Goal: Complete application form: Complete application form

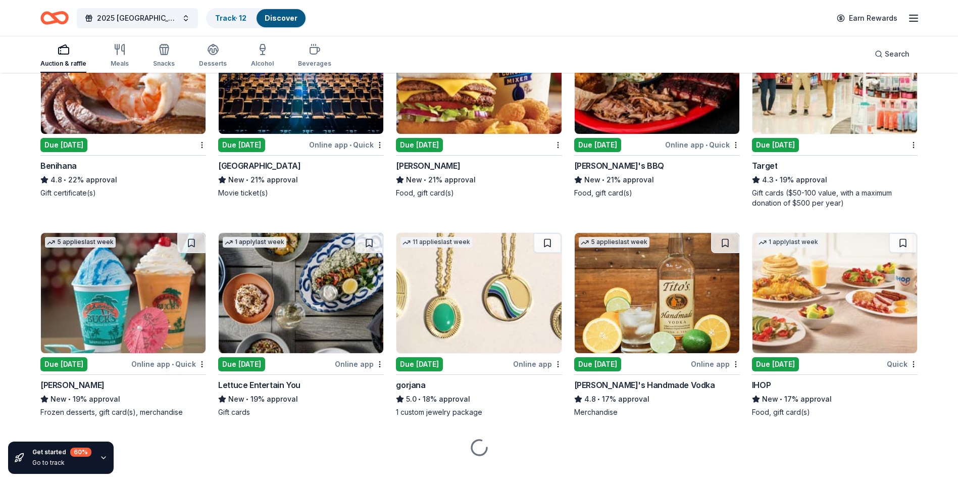
scroll to position [1901, 0]
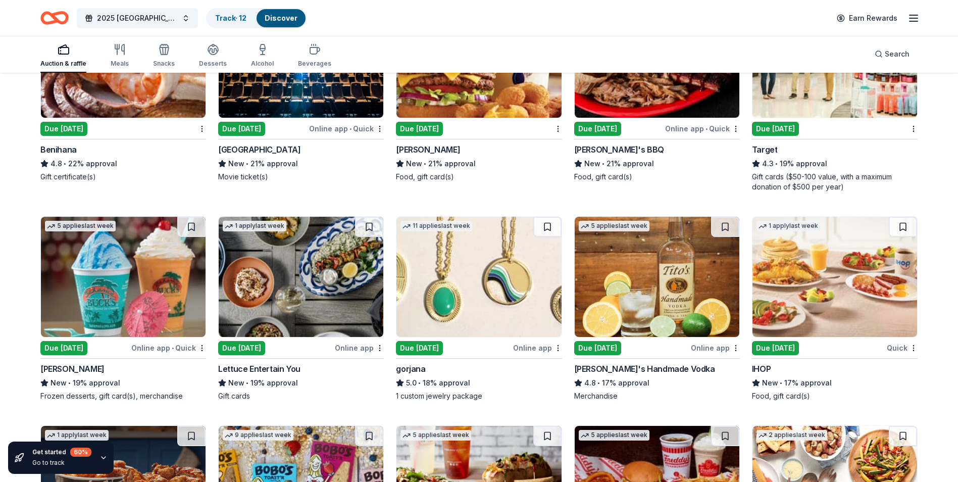
click at [298, 294] on img at bounding box center [301, 277] width 165 height 120
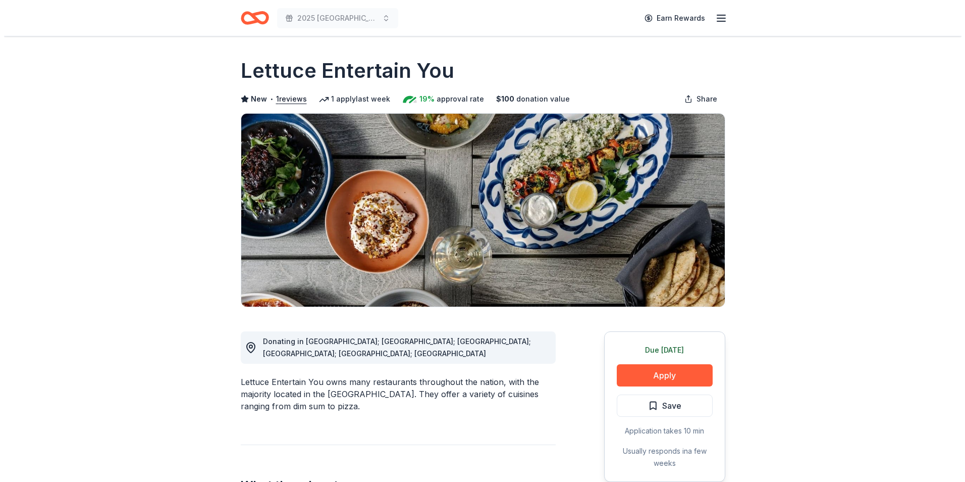
scroll to position [101, 0]
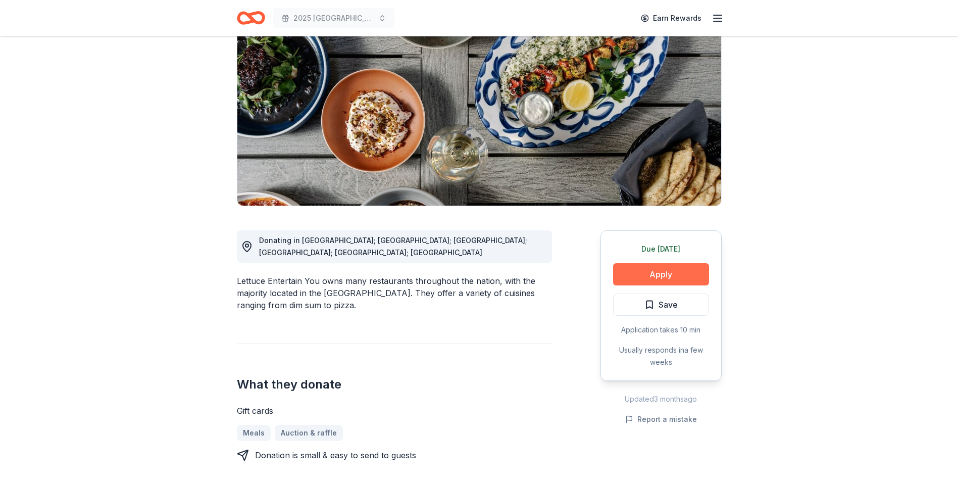
click at [660, 268] on button "Apply" at bounding box center [661, 274] width 96 height 22
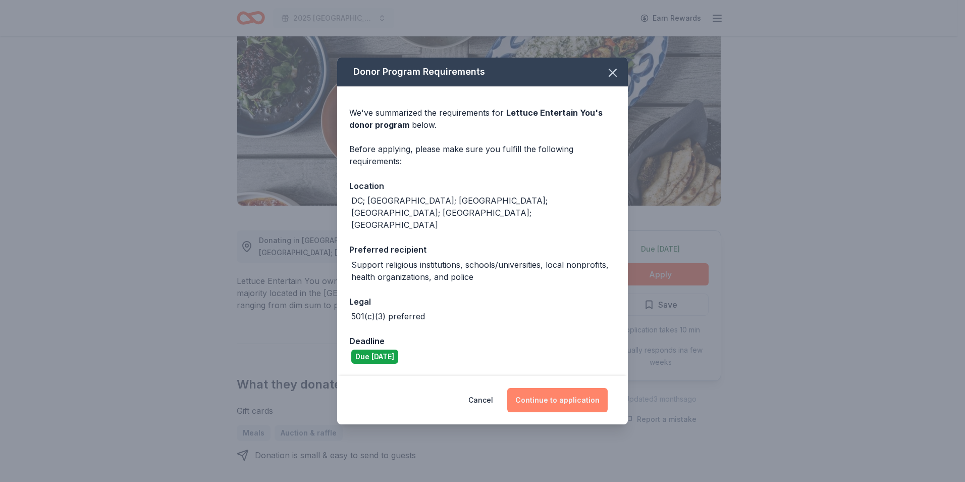
click at [566, 388] on button "Continue to application" at bounding box center [557, 400] width 100 height 24
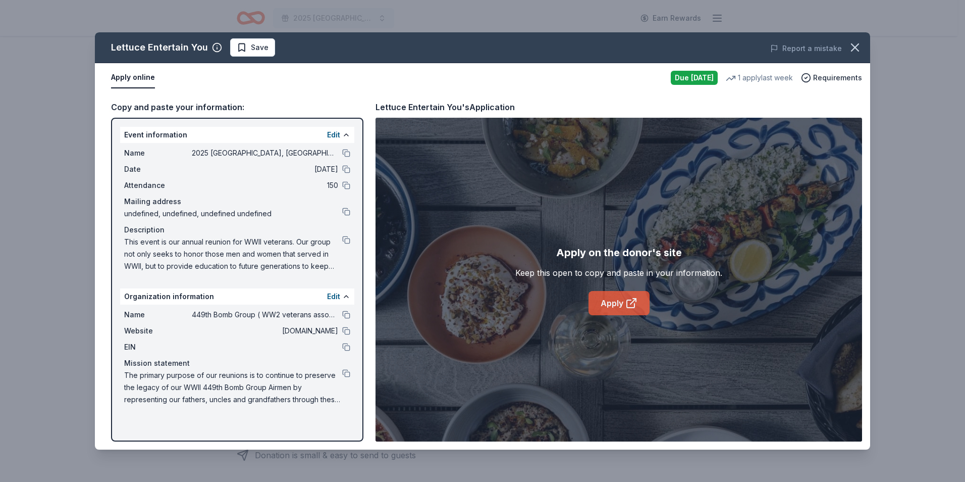
click at [624, 305] on link "Apply" at bounding box center [619, 303] width 61 height 24
click at [605, 304] on link "Apply" at bounding box center [619, 303] width 61 height 24
click at [258, 51] on span "Save" at bounding box center [260, 47] width 18 height 12
click at [258, 51] on div "Lettuce Entertain You Save" at bounding box center [327, 47] width 465 height 18
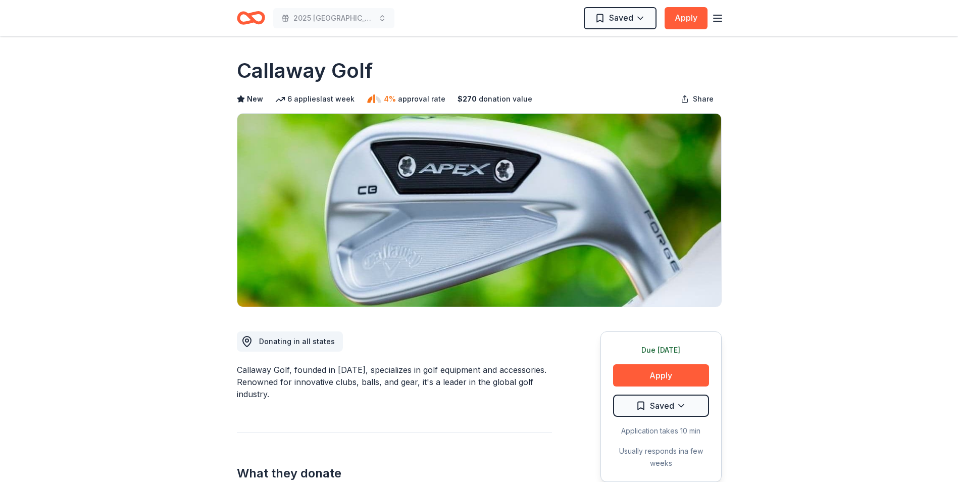
scroll to position [1092, 0]
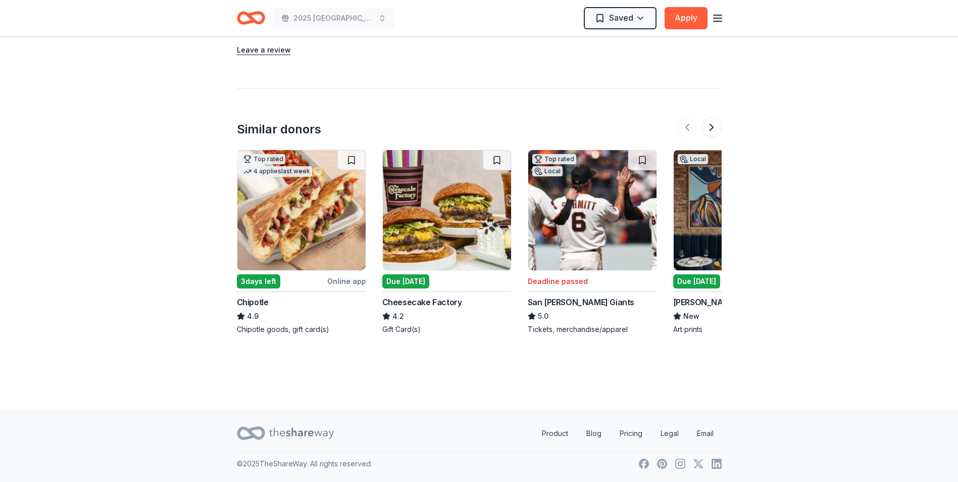
click at [441, 251] on img at bounding box center [447, 210] width 128 height 120
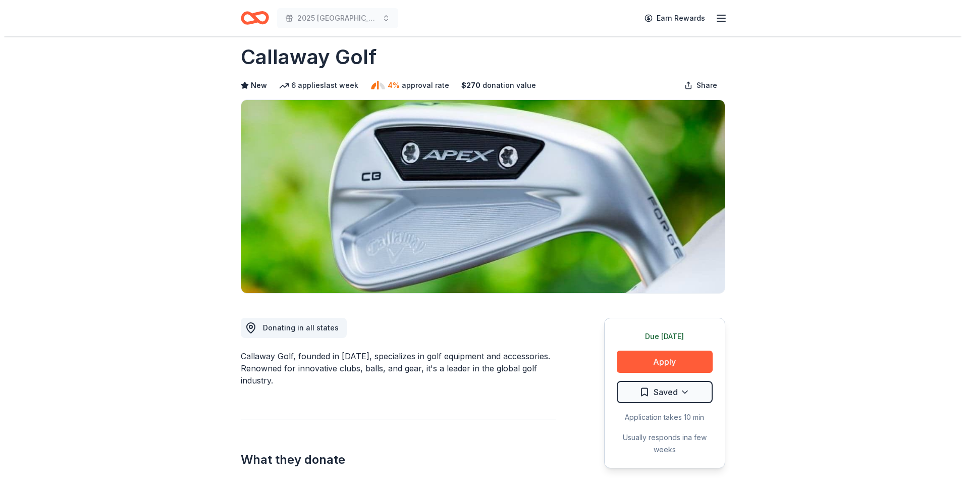
scroll to position [0, 0]
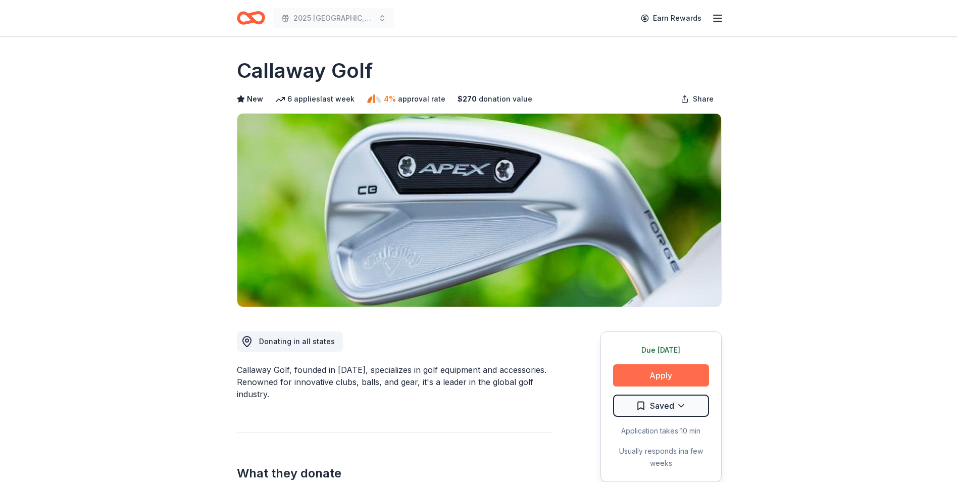
click at [655, 374] on button "Apply" at bounding box center [661, 375] width 96 height 22
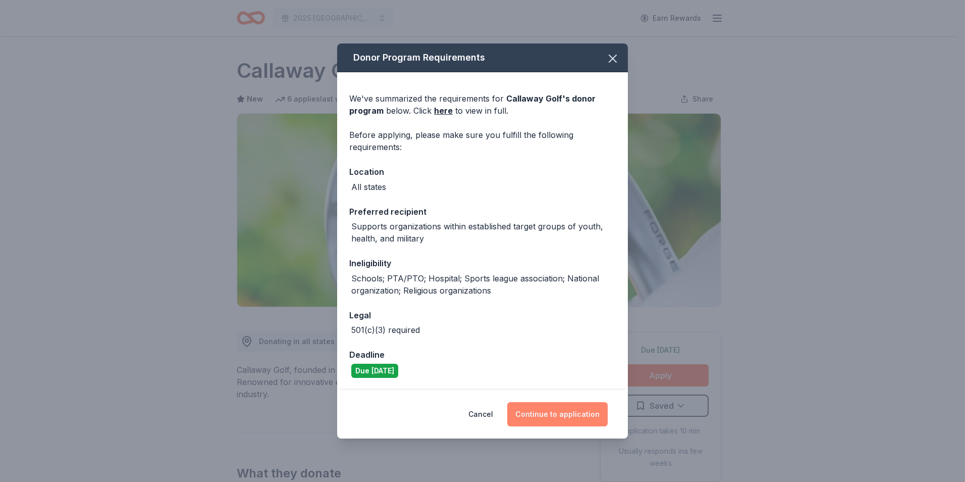
click at [576, 410] on button "Continue to application" at bounding box center [557, 414] width 100 height 24
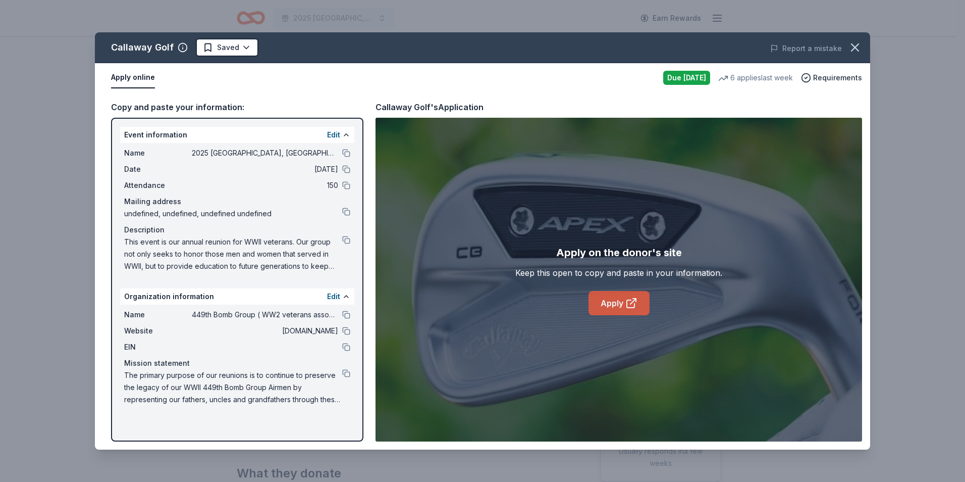
click at [624, 307] on link "Apply" at bounding box center [619, 303] width 61 height 24
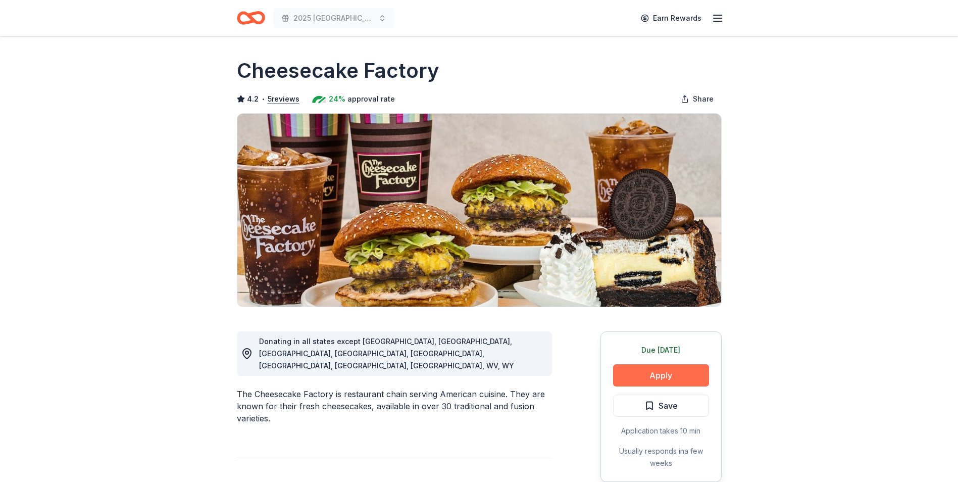
click at [671, 383] on button "Apply" at bounding box center [661, 375] width 96 height 22
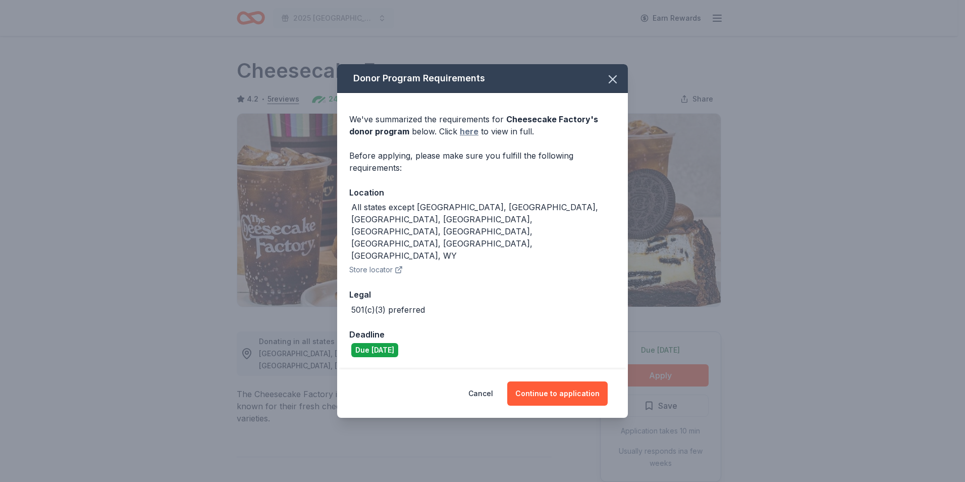
click at [472, 137] on link "here" at bounding box center [469, 131] width 19 height 12
click at [547, 381] on button "Continue to application" at bounding box center [557, 393] width 100 height 24
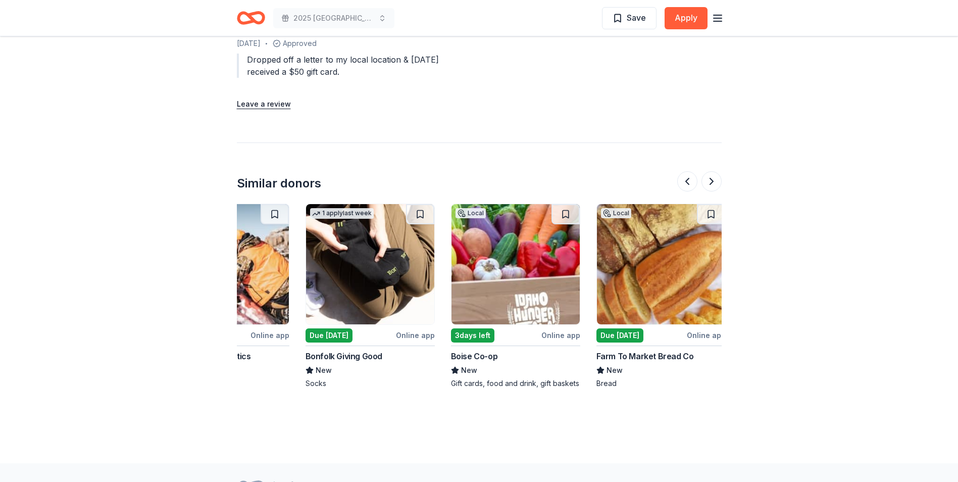
scroll to position [0, 953]
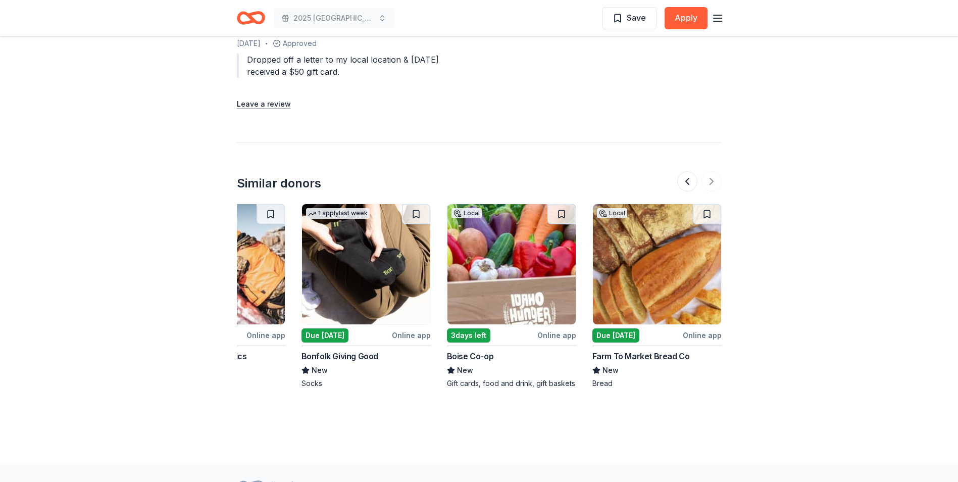
click at [634, 258] on img at bounding box center [657, 264] width 128 height 120
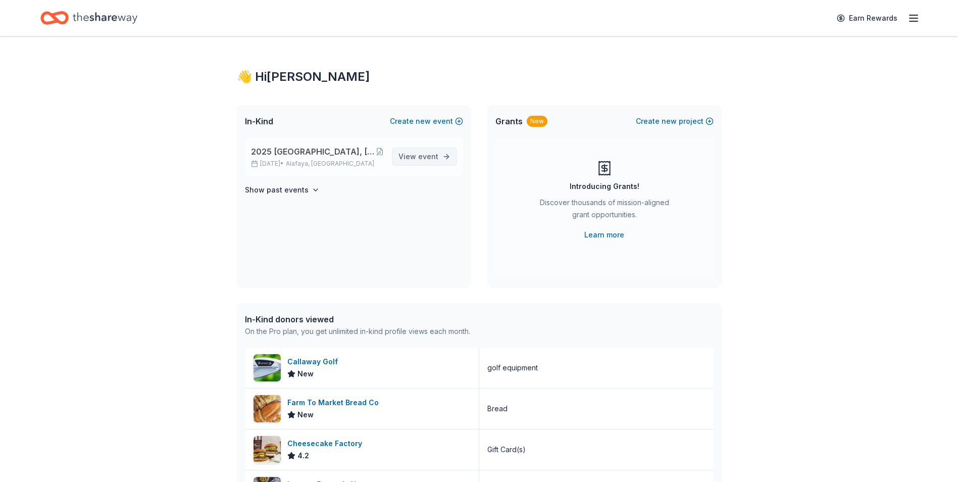
click at [429, 151] on span "View event" at bounding box center [418, 156] width 40 height 12
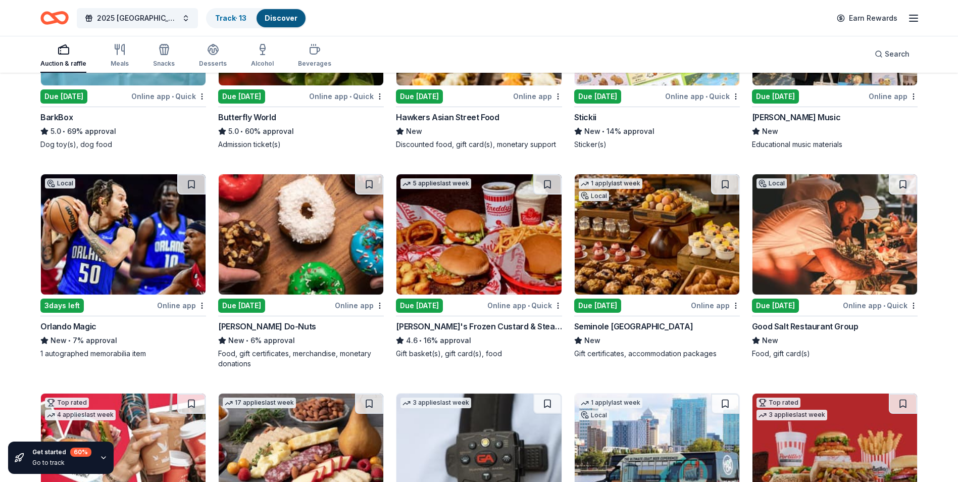
scroll to position [869, 0]
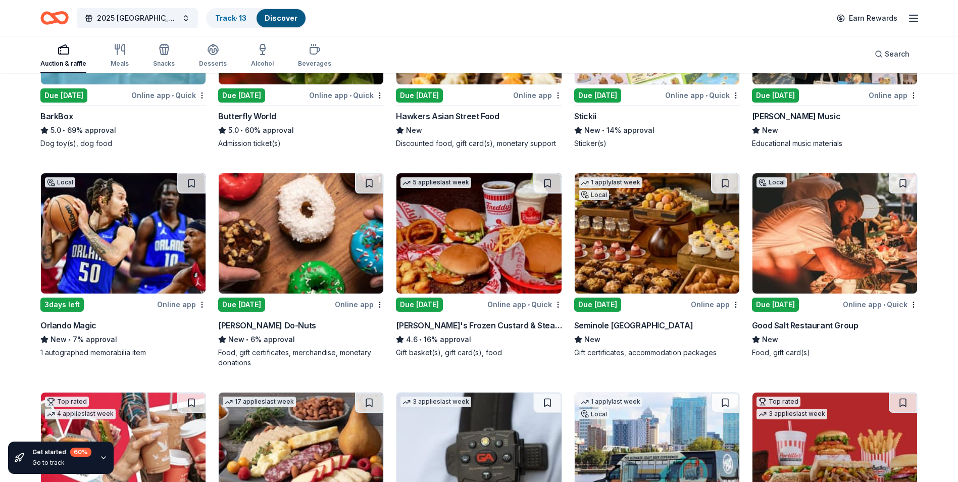
click at [853, 248] on img at bounding box center [834, 233] width 165 height 120
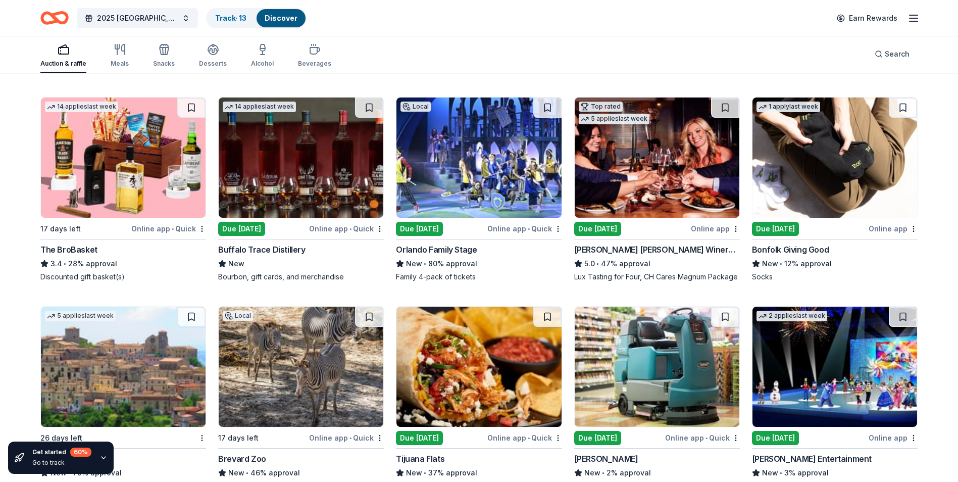
scroll to position [2259, 0]
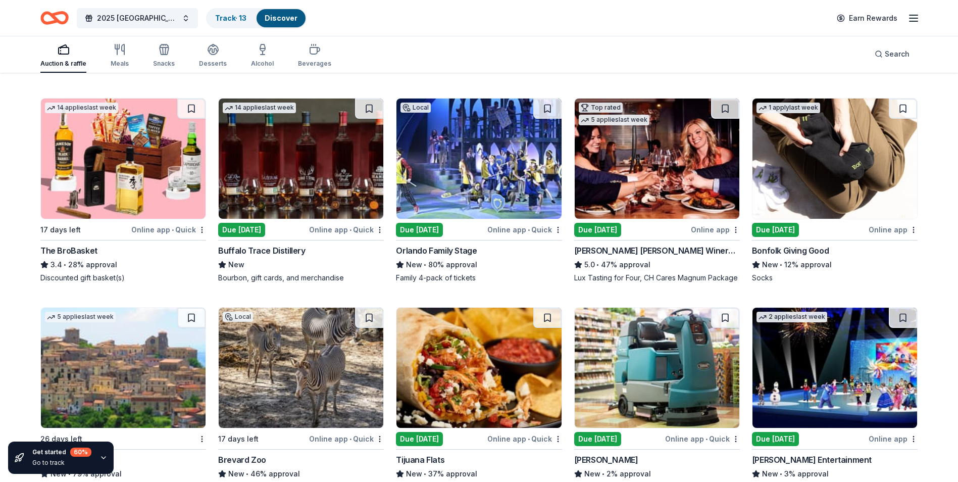
click at [831, 362] on img at bounding box center [834, 367] width 165 height 120
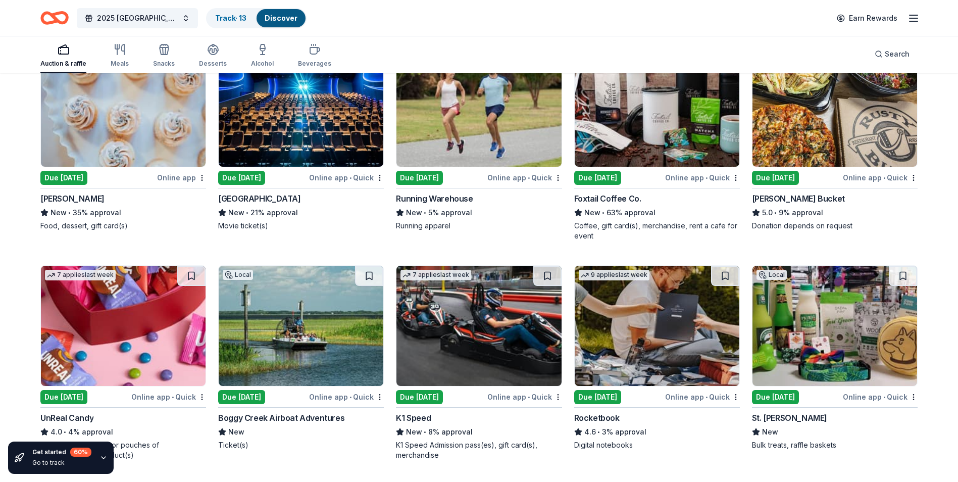
scroll to position [3674, 0]
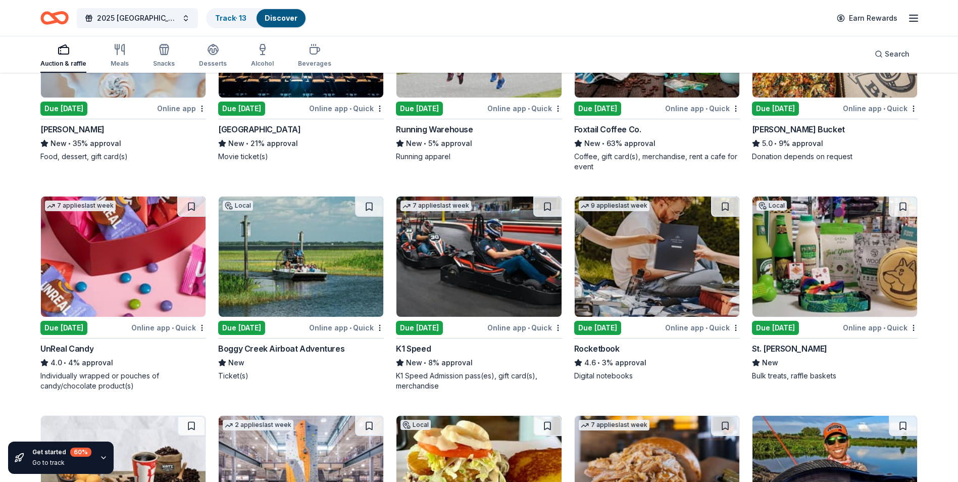
click at [842, 275] on img at bounding box center [834, 256] width 165 height 120
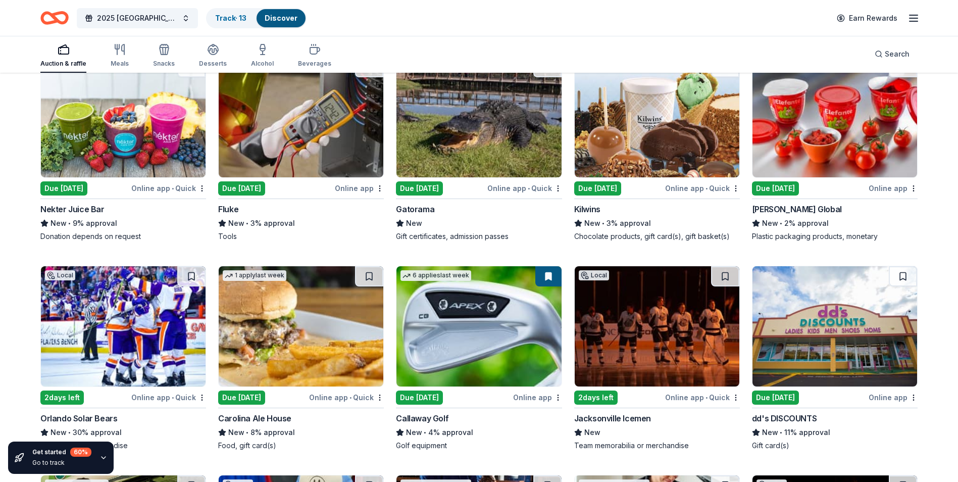
scroll to position [4646, 0]
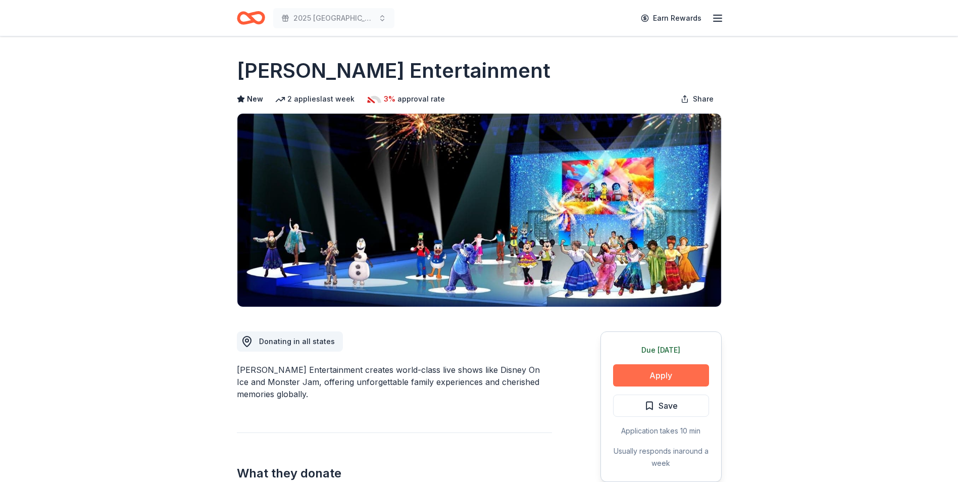
click at [664, 376] on button "Apply" at bounding box center [661, 375] width 96 height 22
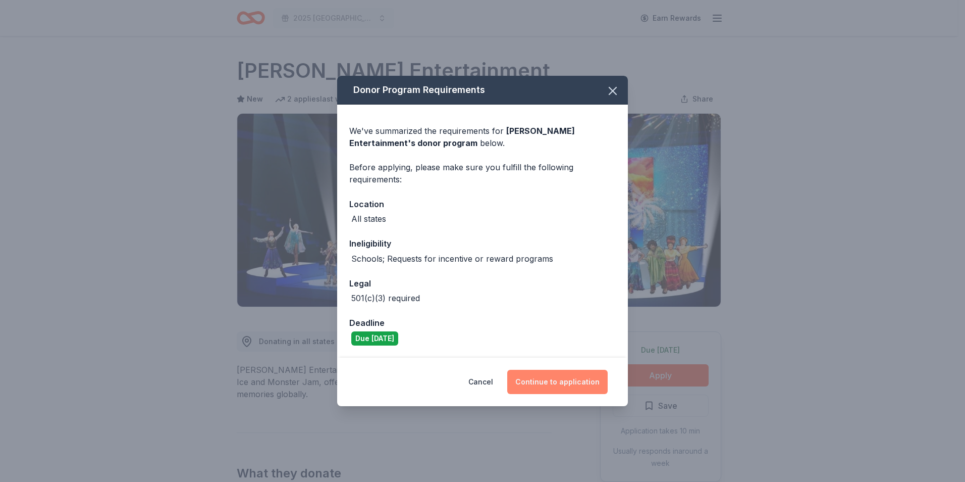
click at [581, 386] on button "Continue to application" at bounding box center [557, 382] width 100 height 24
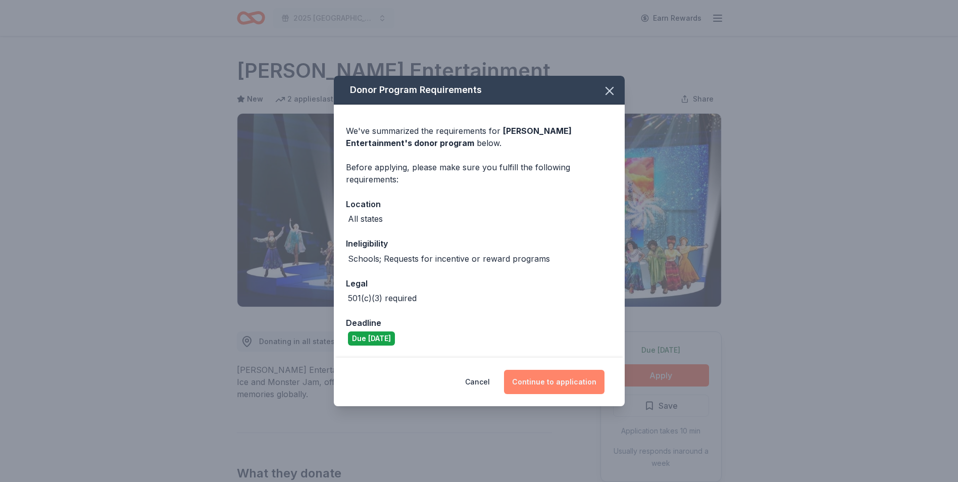
click at [581, 386] on button "Continue to application" at bounding box center [554, 382] width 100 height 24
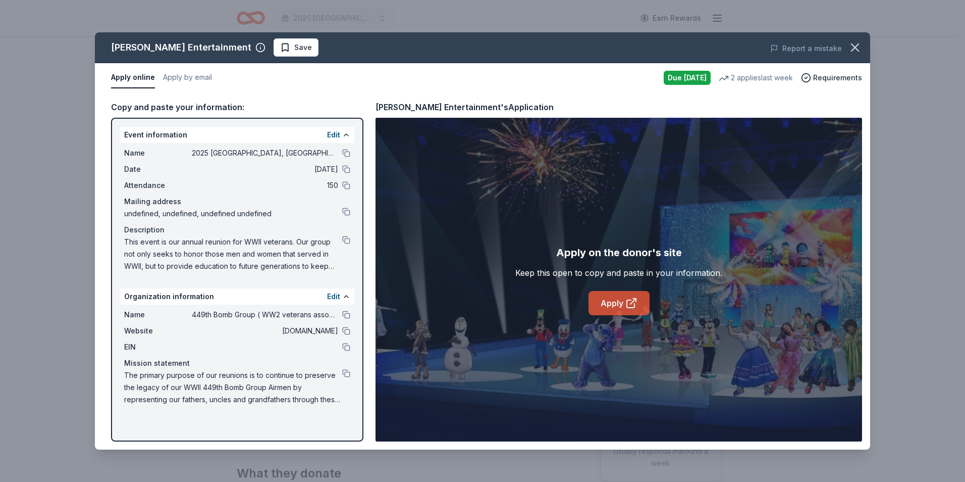
click at [621, 310] on link "Apply" at bounding box center [619, 303] width 61 height 24
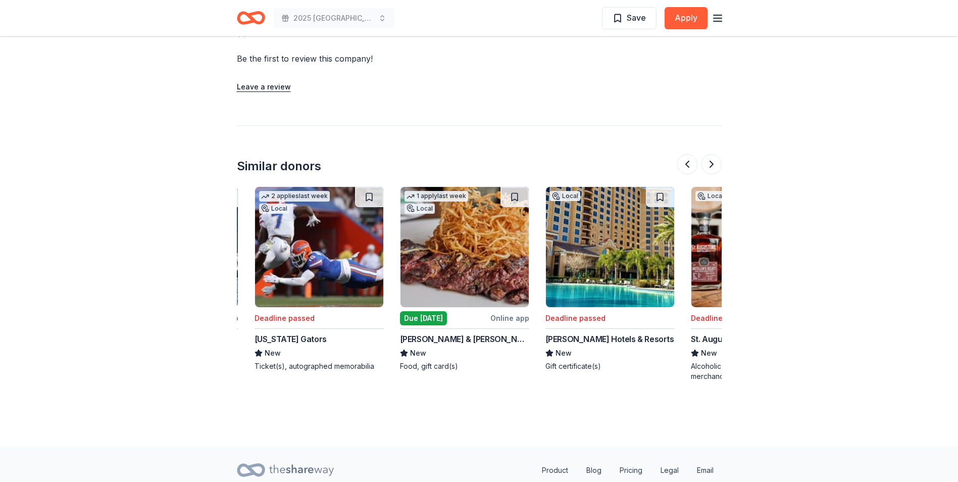
scroll to position [0, 562]
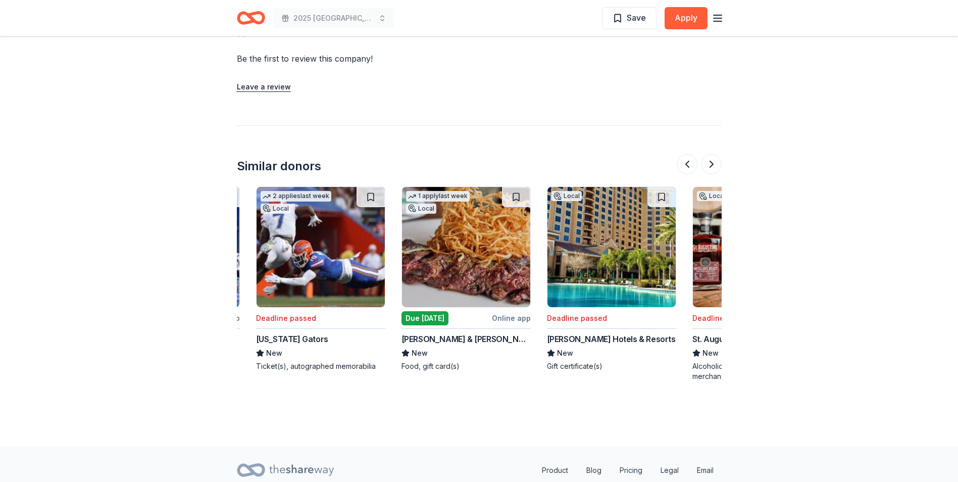
click at [454, 258] on img at bounding box center [466, 247] width 128 height 120
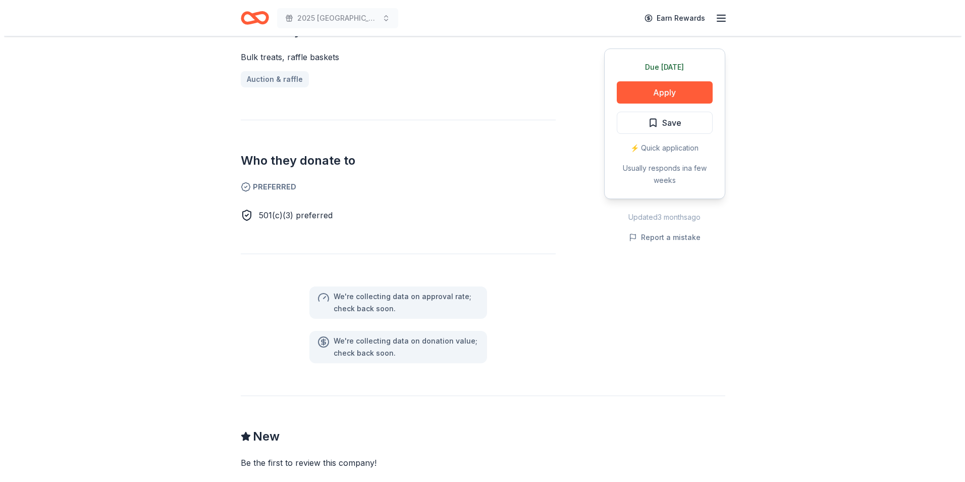
scroll to position [89, 0]
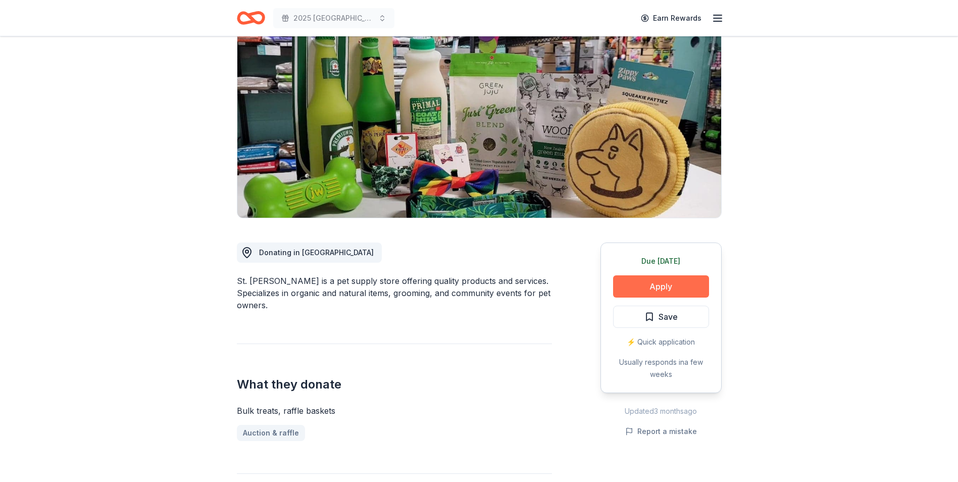
click at [659, 284] on button "Apply" at bounding box center [661, 286] width 96 height 22
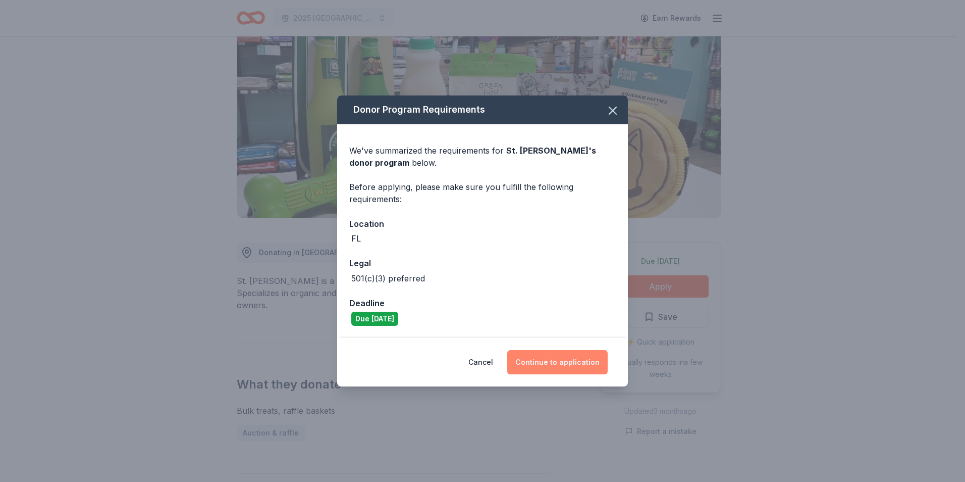
click at [569, 368] on button "Continue to application" at bounding box center [557, 362] width 100 height 24
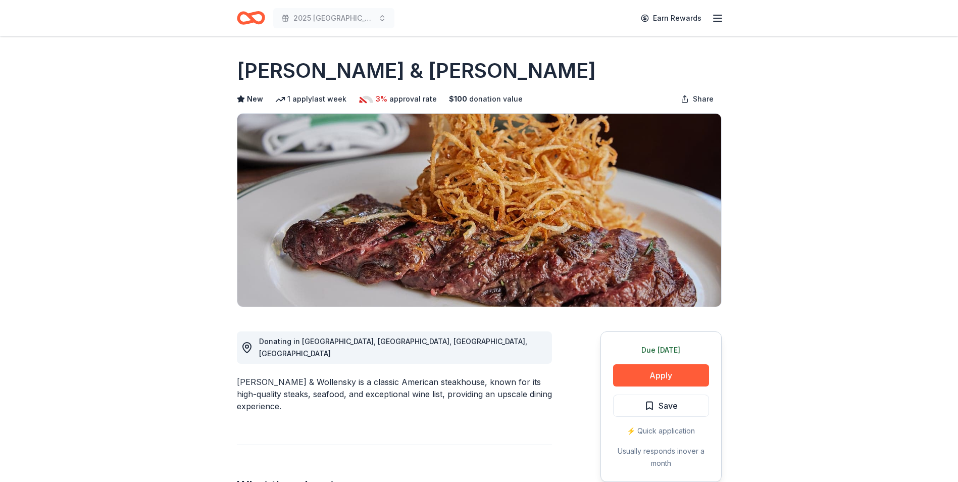
drag, startPoint x: 672, startPoint y: 379, endPoint x: 931, endPoint y: 362, distance: 259.5
click at [674, 376] on button "Apply" at bounding box center [661, 375] width 96 height 22
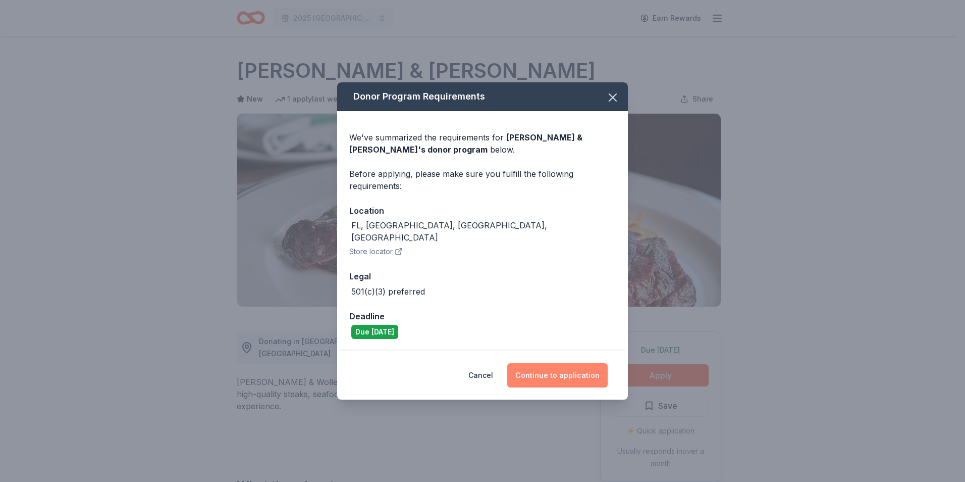
click at [564, 368] on button "Continue to application" at bounding box center [557, 375] width 100 height 24
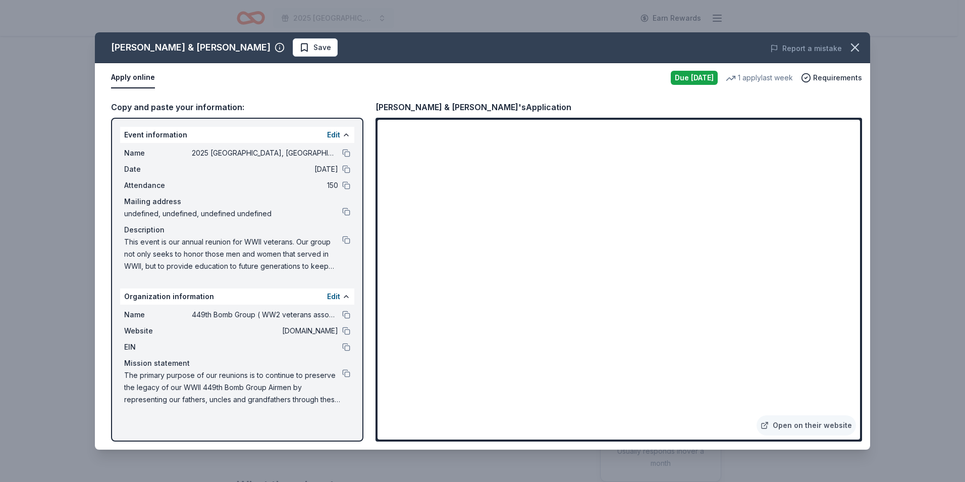
click at [871, 325] on div "[PERSON_NAME] & [PERSON_NAME] Save Report a mistake Apply online Due [DATE] 1 a…" at bounding box center [482, 241] width 965 height 482
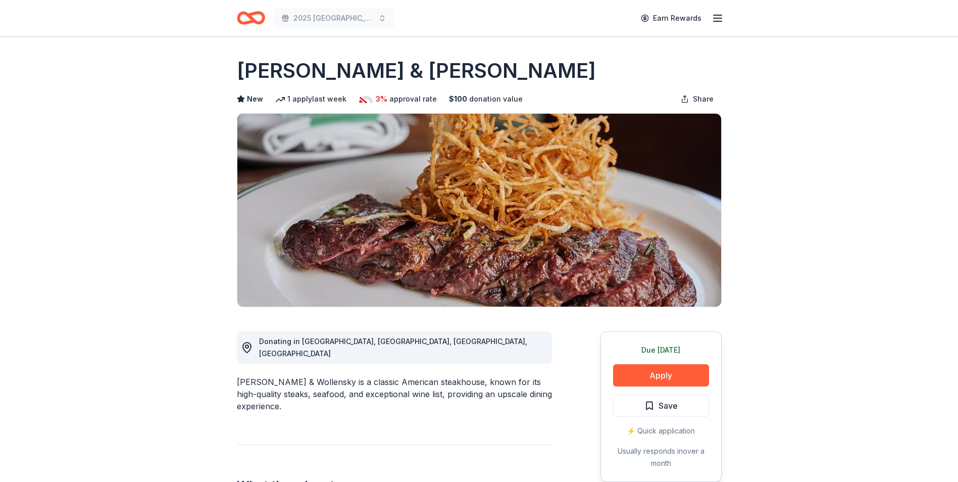
click at [871, 325] on div "[PERSON_NAME] & [PERSON_NAME] Save Report a mistake Apply online Due [DATE] 1 a…" at bounding box center [479, 241] width 958 height 482
click at [668, 377] on button "Apply" at bounding box center [661, 375] width 96 height 22
click at [655, 376] on button "Apply" at bounding box center [661, 375] width 96 height 22
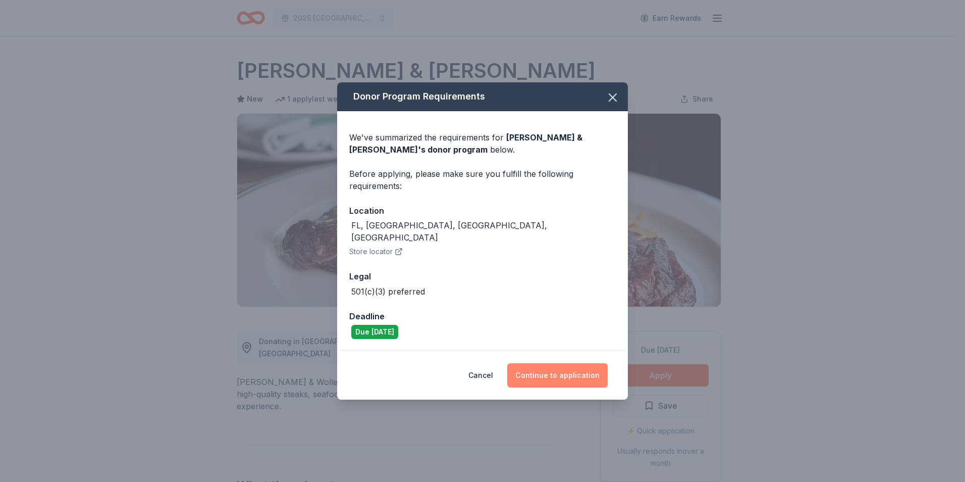
click at [573, 366] on button "Continue to application" at bounding box center [557, 375] width 100 height 24
